Goal: Ask a question

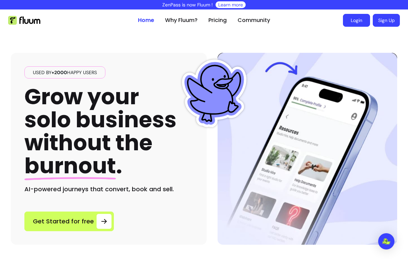
click at [359, 22] on link "Login" at bounding box center [356, 20] width 27 height 13
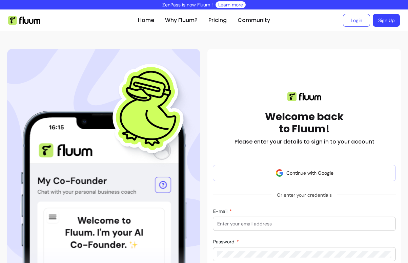
click at [243, 230] on div at bounding box center [304, 224] width 174 height 14
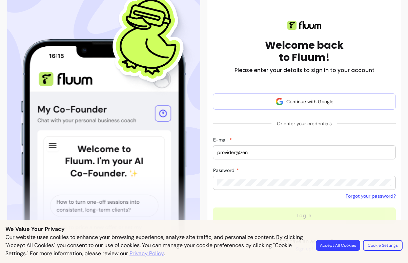
scroll to position [83, 0]
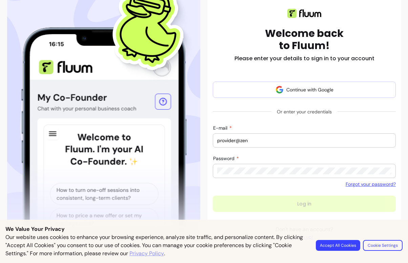
click at [345, 249] on button "Accept All Cookies" at bounding box center [338, 245] width 44 height 11
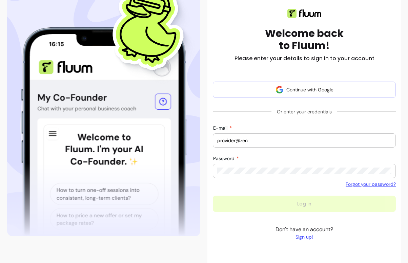
click at [260, 134] on div "E-mail provider@zen" at bounding box center [304, 141] width 183 height 14
click at [260, 139] on input "provider@zen" at bounding box center [304, 140] width 174 height 7
type input "[EMAIL_ADDRESS][DOMAIN_NAME]"
click at [239, 167] on div at bounding box center [304, 171] width 174 height 14
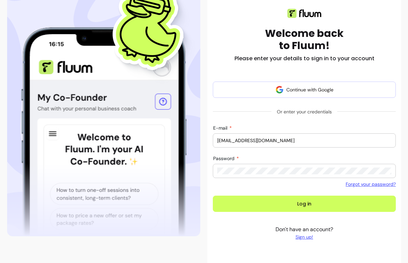
click at [240, 192] on form "Continue with Google Or enter your credentials E-mail [EMAIL_ADDRESS][DOMAIN_NA…" at bounding box center [304, 147] width 183 height 131
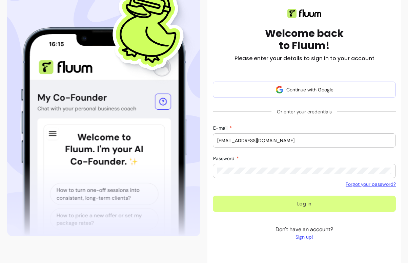
click at [240, 201] on button "Log in" at bounding box center [304, 204] width 183 height 16
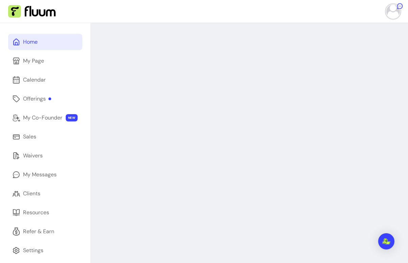
scroll to position [9, 0]
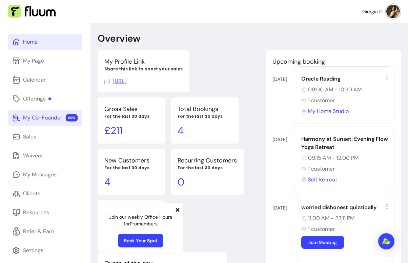
click at [40, 114] on div "My Co-Founder" at bounding box center [42, 118] width 39 height 8
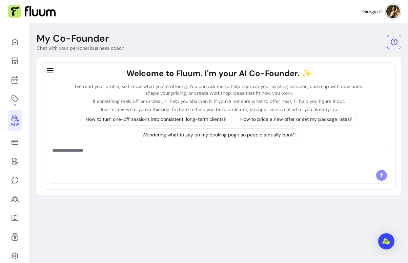
click at [210, 166] on textarea "Ask me anything..." at bounding box center [219, 157] width 334 height 20
type textarea "**********"
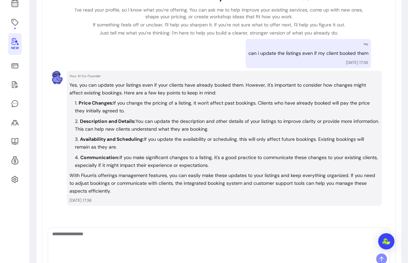
scroll to position [87, 0]
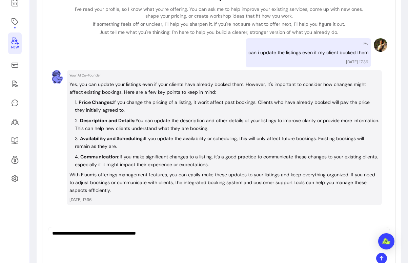
type textarea "**********"
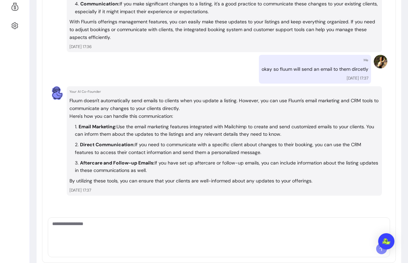
scroll to position [240, 0]
click at [190, 239] on textarea "Ask me anything..." at bounding box center [219, 231] width 334 height 20
type textarea "**********"
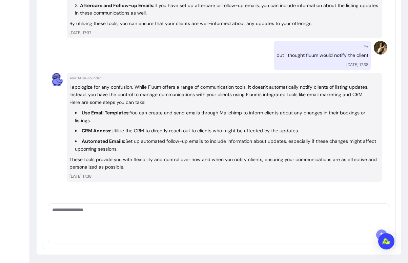
scroll to position [397, 0]
click at [176, 221] on textarea "Ask me anything..." at bounding box center [219, 218] width 334 height 20
click at [151, 219] on textarea "Ask me anything..." at bounding box center [219, 218] width 334 height 20
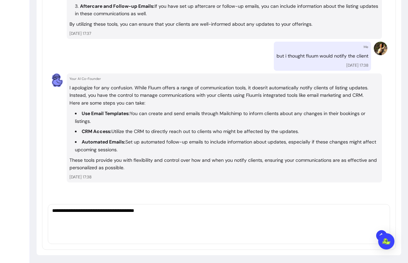
type textarea "**********"
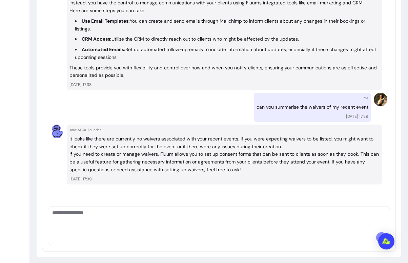
scroll to position [490, 0]
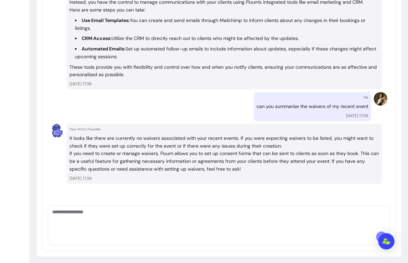
click at [221, 221] on textarea "Ask me anything..." at bounding box center [219, 219] width 334 height 20
type textarea "*"
type textarea "**********"
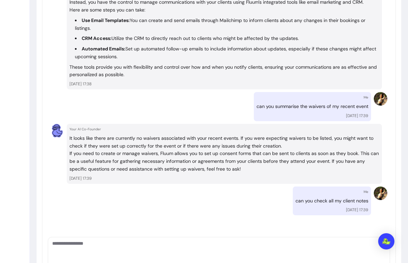
scroll to position [525, 0]
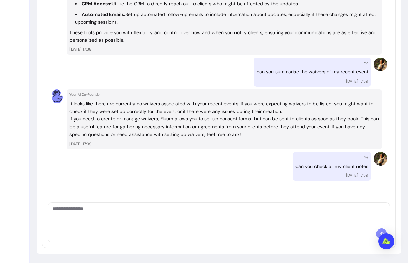
click at [179, 212] on textarea "Ask me anything..." at bounding box center [219, 216] width 334 height 20
type textarea "**"
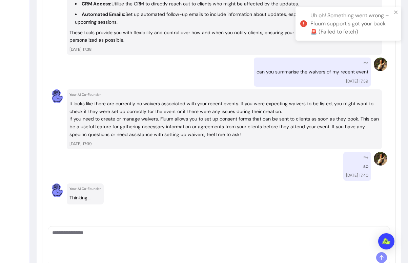
click at [367, 24] on div "Uh oh! Something went wrong – Fluum support's got your back 🚨 (Failed to fetch)" at bounding box center [351, 24] width 81 height 24
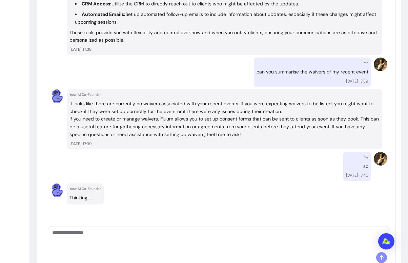
click at [156, 250] on textarea "Ask me anything..." at bounding box center [219, 240] width 334 height 20
type textarea "*"
type textarea "**********"
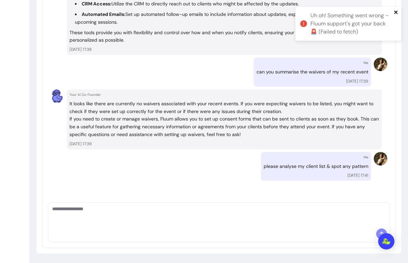
click at [396, 13] on icon "close" at bounding box center [395, 12] width 3 height 3
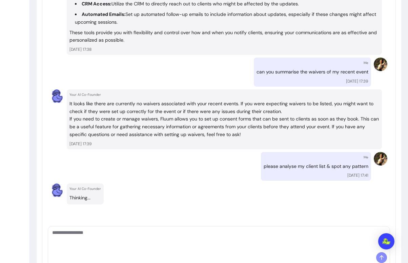
scroll to position [549, 0]
